Goal: Task Accomplishment & Management: Use online tool/utility

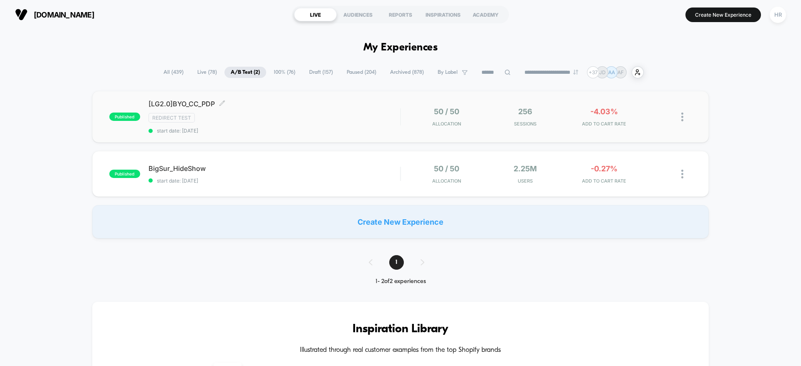
click at [333, 111] on div "[LG2.0]BYO_CC_PDP Click to edit experience details Click to edit experience det…" at bounding box center [273, 117] width 251 height 34
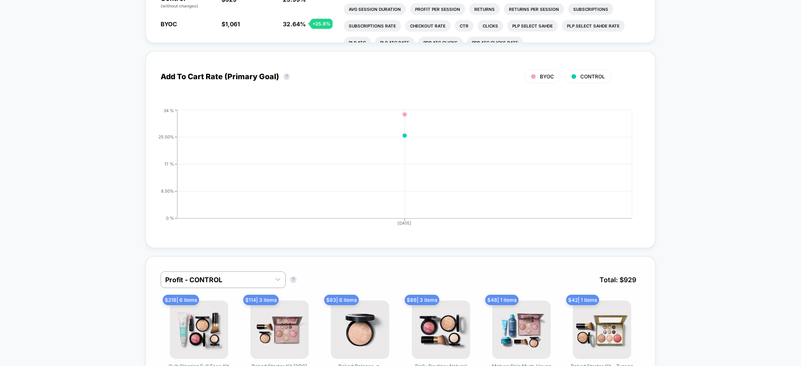
scroll to position [539, 0]
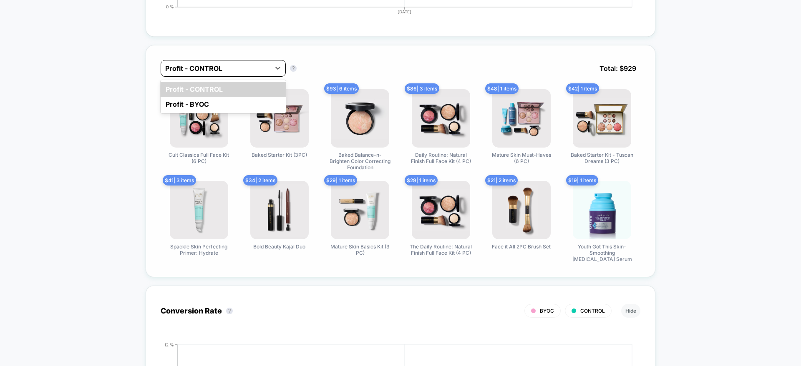
click at [221, 70] on div at bounding box center [215, 68] width 101 height 10
click at [220, 98] on div "Profit - BYOC" at bounding box center [223, 104] width 125 height 15
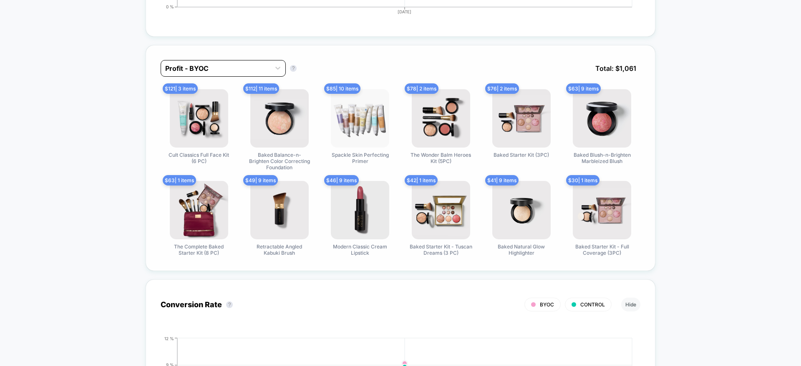
click at [236, 64] on div at bounding box center [215, 68] width 101 height 10
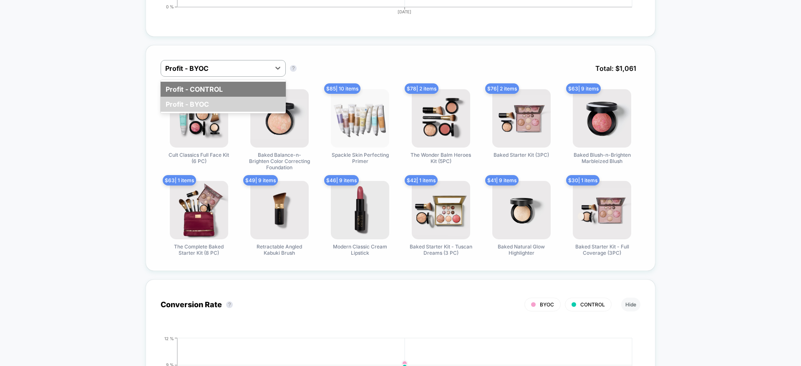
click at [220, 87] on div "Profit - CONTROL" at bounding box center [223, 89] width 125 height 15
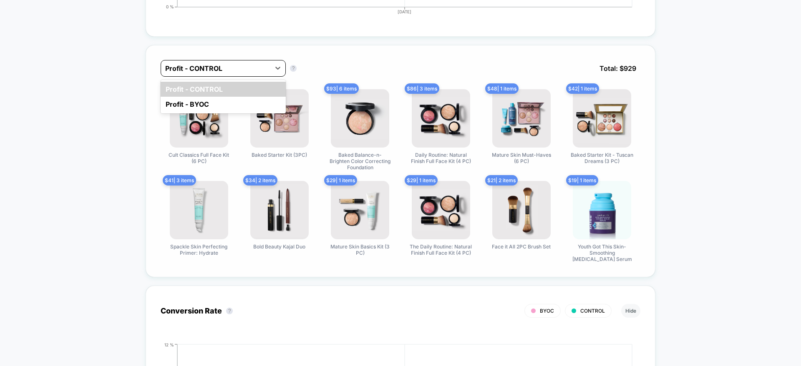
click at [242, 69] on div at bounding box center [215, 68] width 101 height 10
click at [220, 101] on div "Profit - BYOC" at bounding box center [223, 104] width 125 height 15
